Goal: Information Seeking & Learning: Understand process/instructions

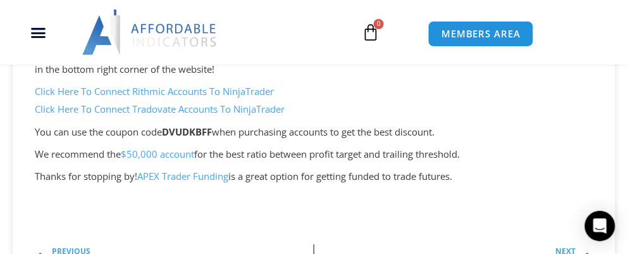
scroll to position [147, 0]
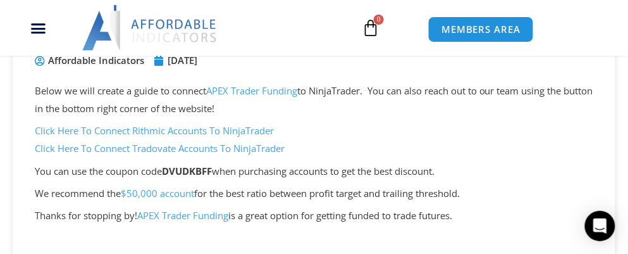
click at [171, 21] on img at bounding box center [150, 28] width 136 height 46
click at [368, 25] on icon at bounding box center [371, 28] width 18 height 18
